Goal: Information Seeking & Learning: Check status

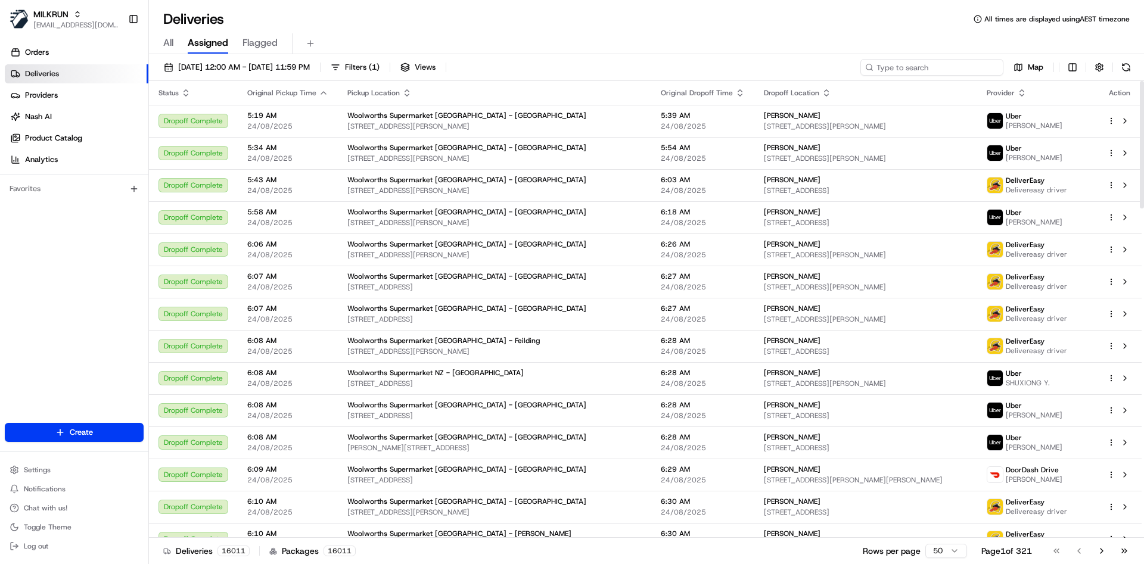
click at [947, 70] on input at bounding box center [932, 67] width 143 height 17
drag, startPoint x: 947, startPoint y: 71, endPoint x: 923, endPoint y: 88, distance: 29.1
drag, startPoint x: 923, startPoint y: 88, endPoint x: 899, endPoint y: 59, distance: 37.6
click at [899, 59] on input at bounding box center [932, 67] width 143 height 17
paste input "50ba390f-6fc1-4ae0-8e19-8e1708d429c5"
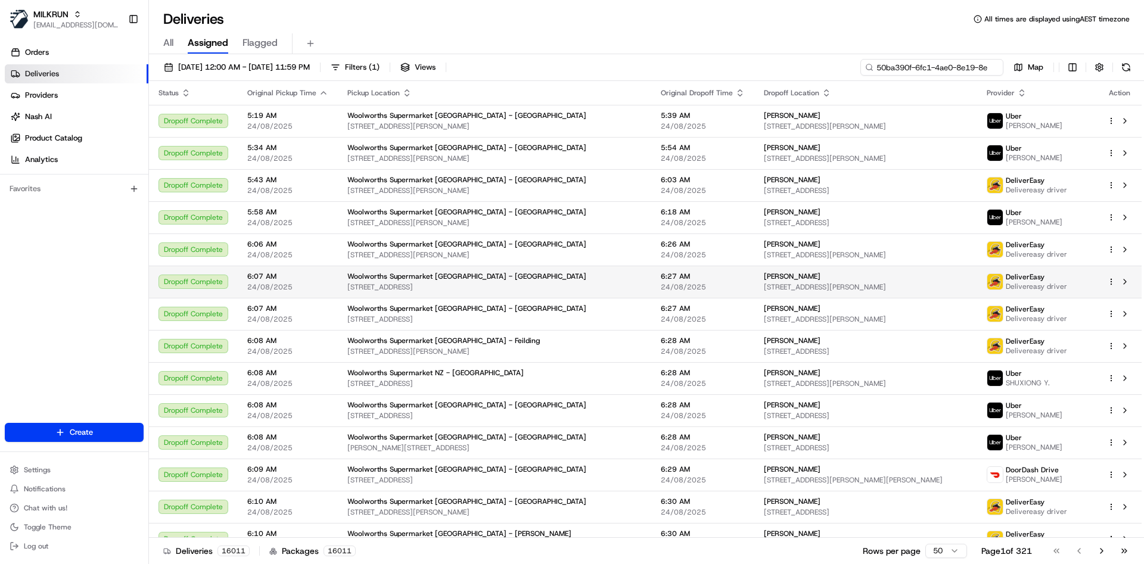
scroll to position [0, 54]
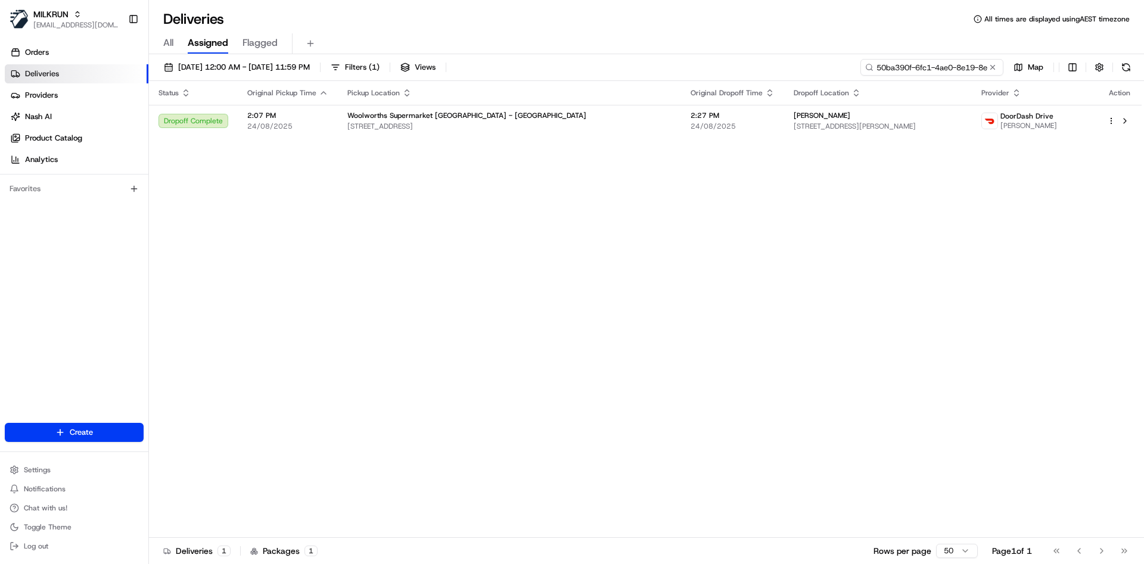
click at [909, 73] on input "50ba390f-6fc1-4ae0-8e19-8e1708d429c5" at bounding box center [932, 67] width 143 height 17
paste input "328de9a9-8f70-4251-9ef5-3c68624efa29"
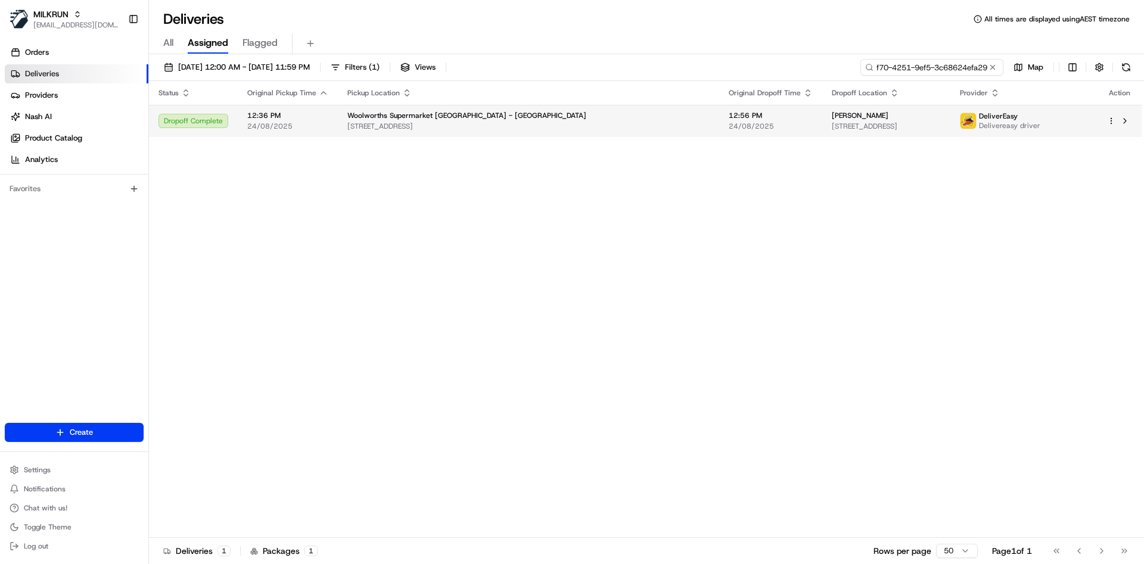
type input "328de9a9-8f70-4251-9ef5-3c68624efa29"
click at [832, 111] on span "[PERSON_NAME]" at bounding box center [860, 116] width 57 height 10
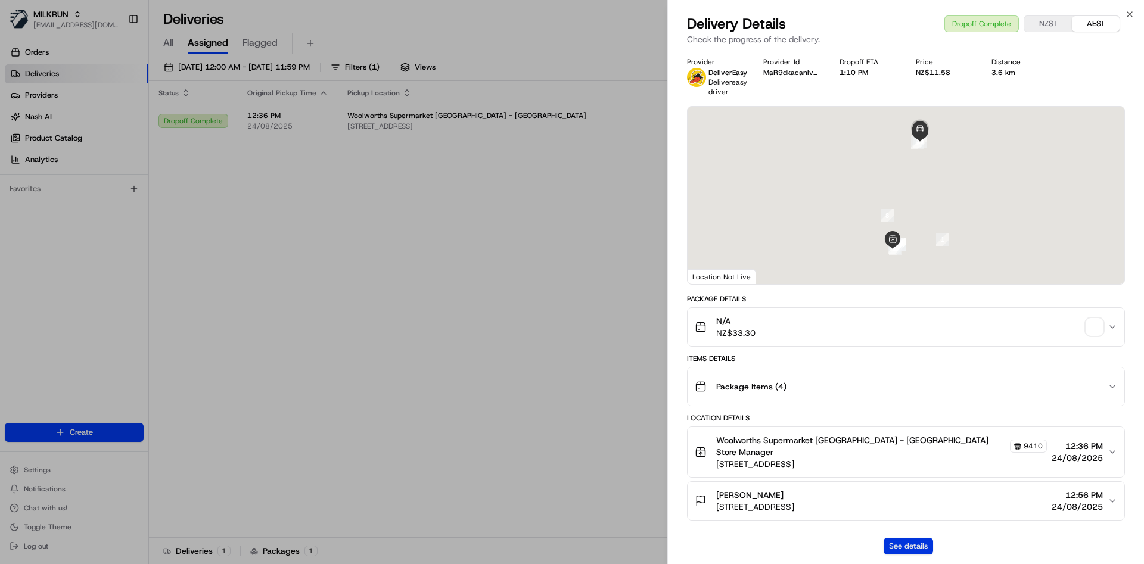
click at [919, 548] on button "See details" at bounding box center [908, 546] width 49 height 17
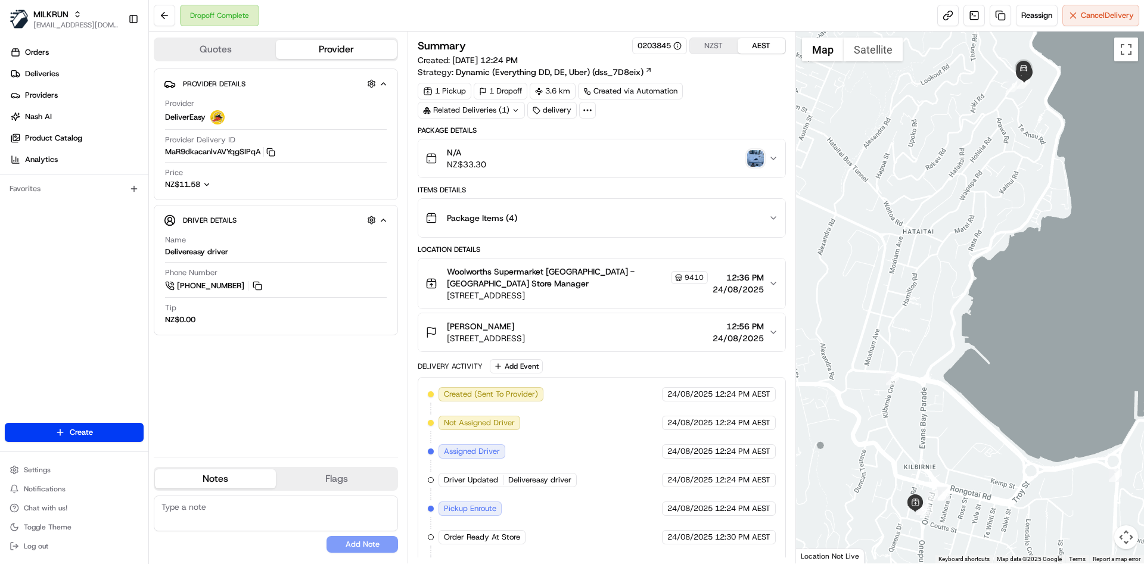
click at [206, 151] on button "MaR9dkacanlvAVYqgSIPqA Copy MaR9dkacanlvAVYqgSIPqA" at bounding box center [220, 152] width 110 height 11
click at [274, 151] on icon "button" at bounding box center [270, 152] width 9 height 9
